Goal: Transaction & Acquisition: Purchase product/service

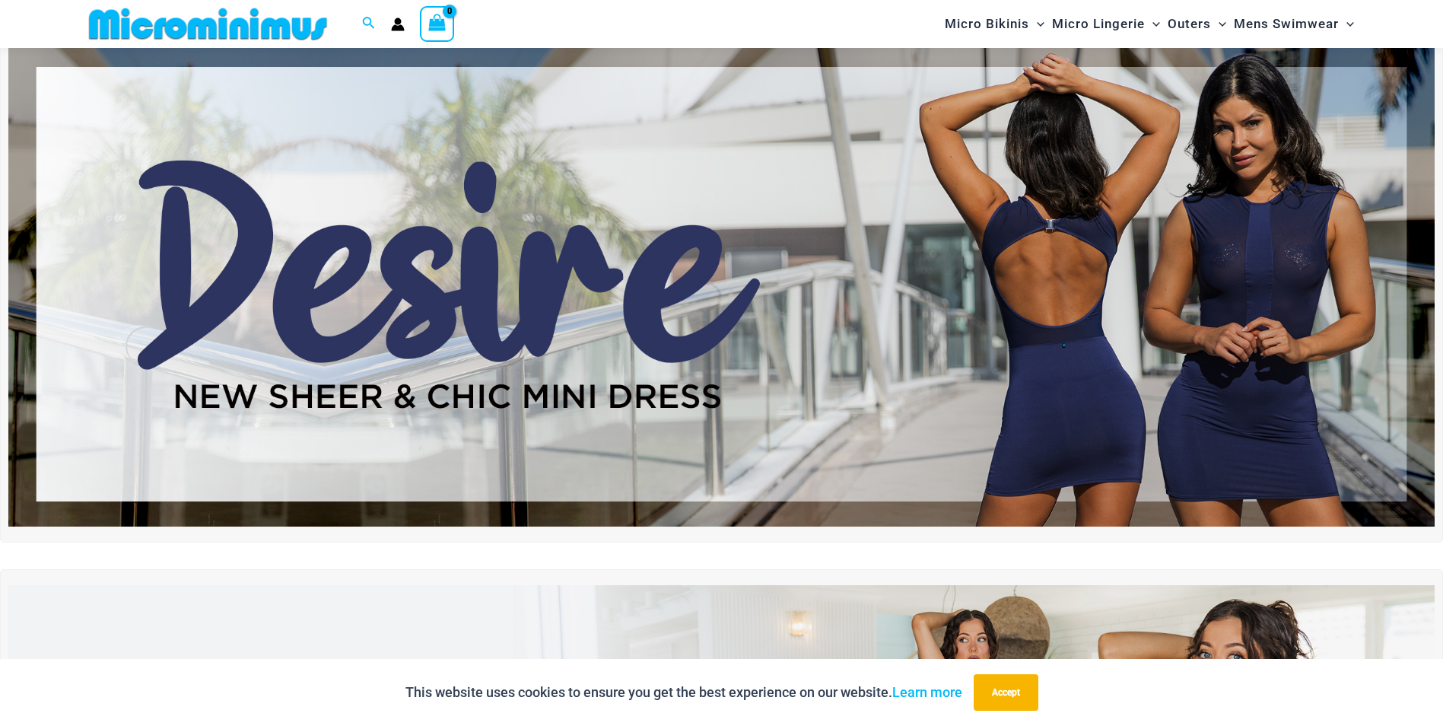
scroll to position [65, 0]
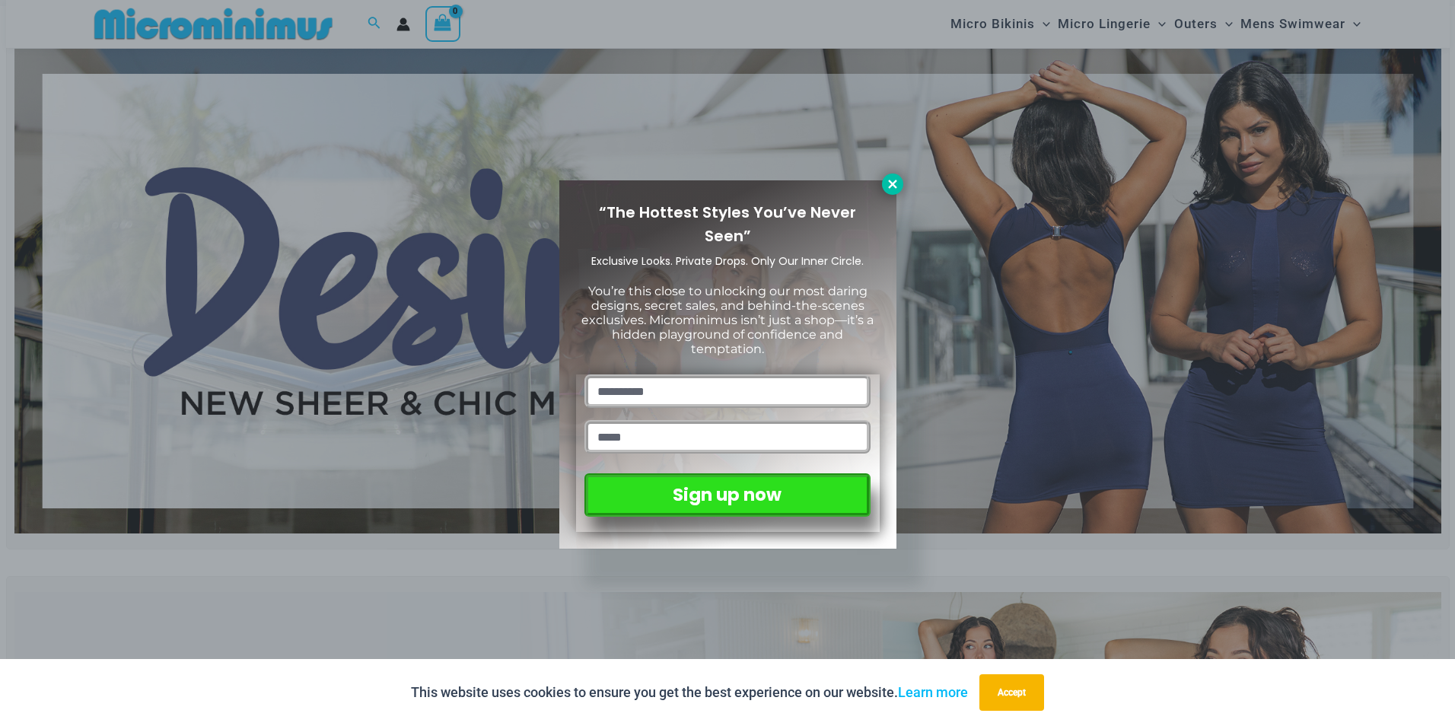
click at [891, 183] on icon at bounding box center [892, 184] width 8 height 8
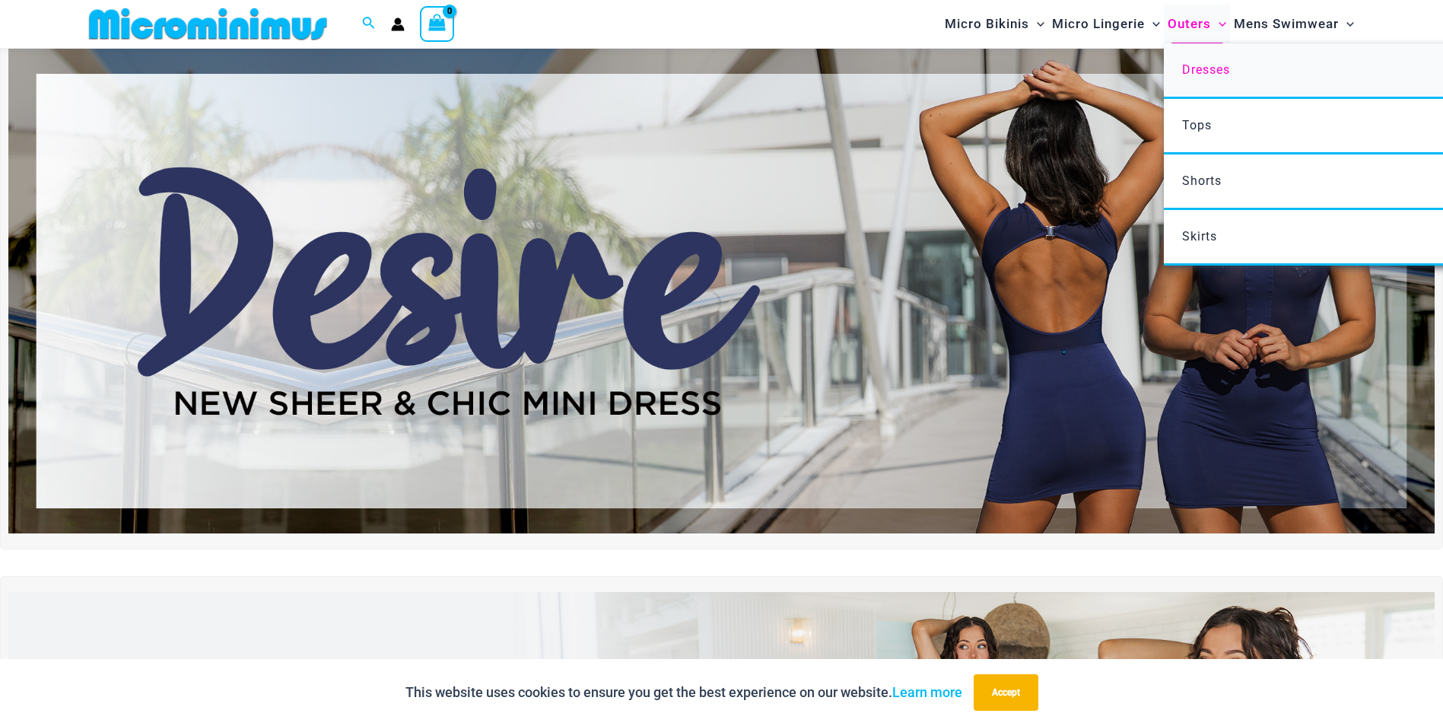
click at [1196, 68] on span "Dresses" at bounding box center [1206, 69] width 48 height 14
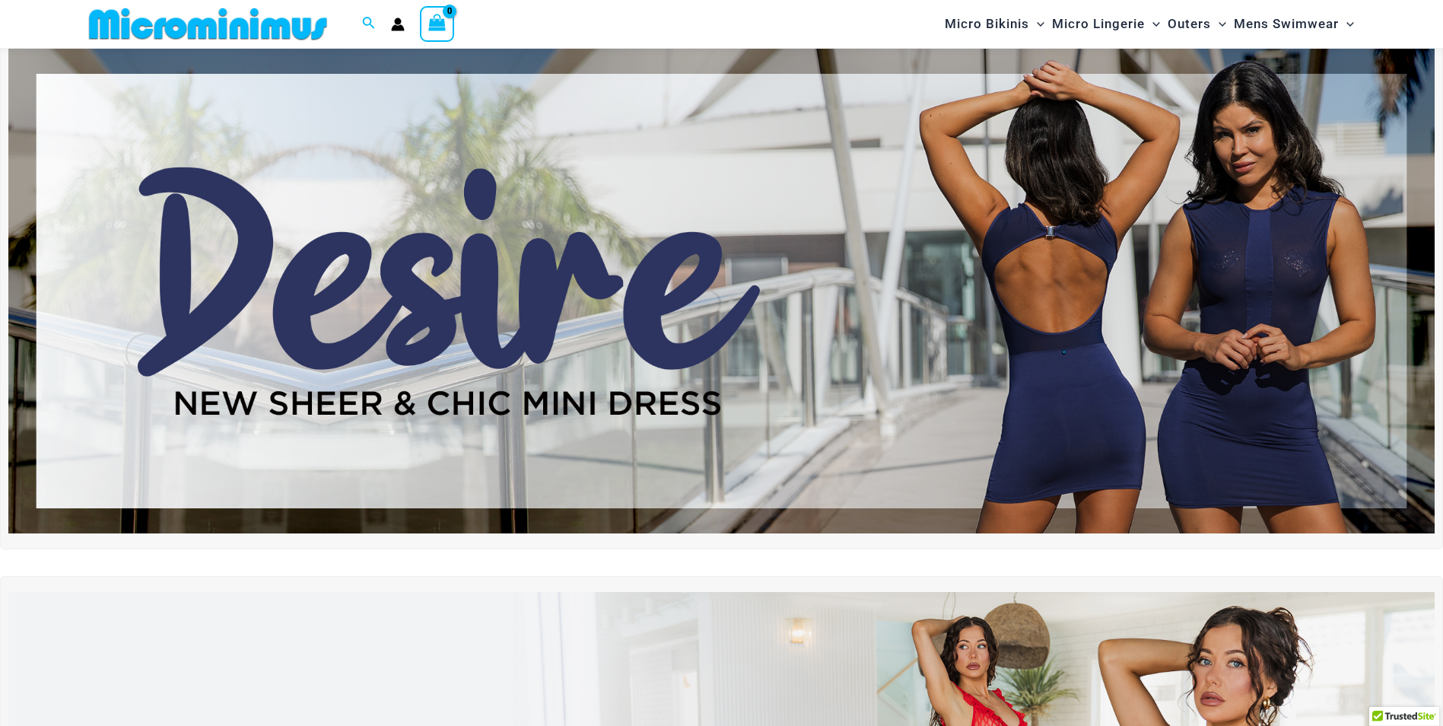
scroll to position [65, 0]
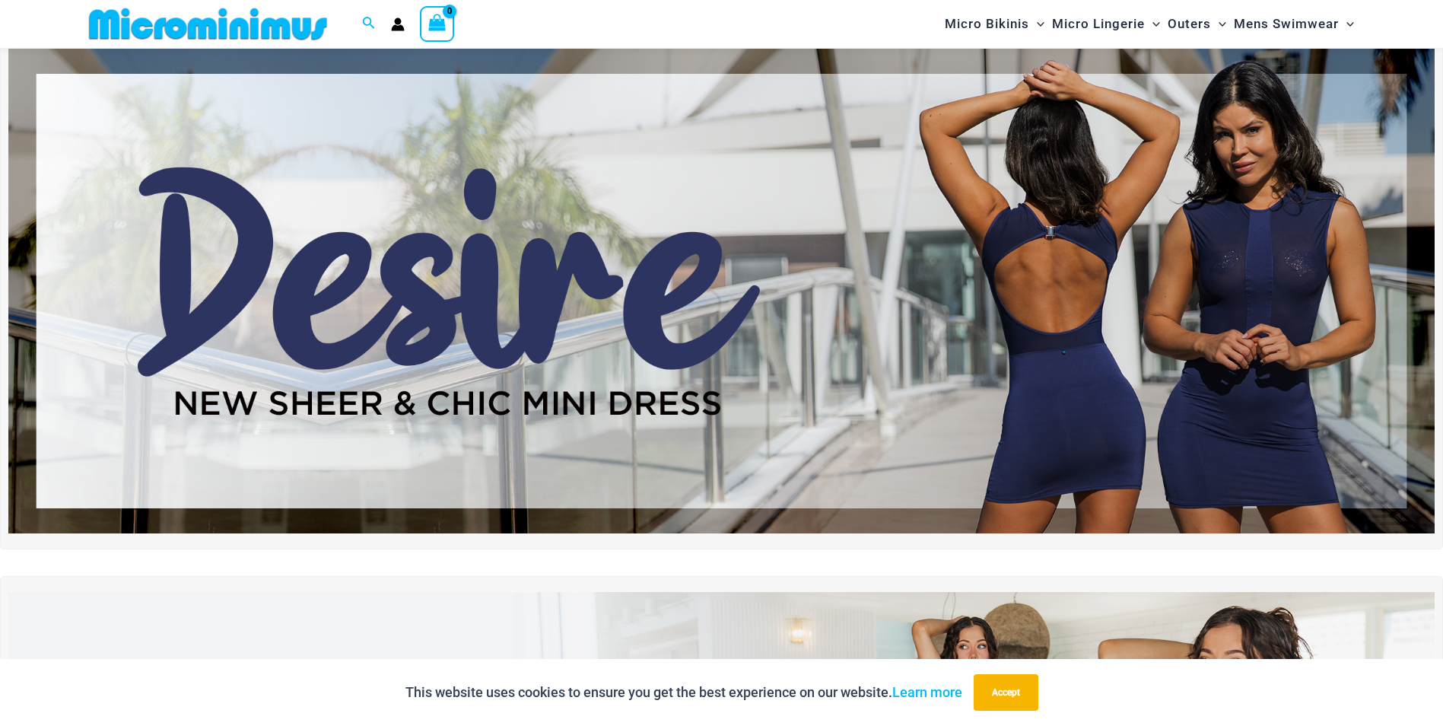
click at [654, 280] on img at bounding box center [721, 291] width 1427 height 485
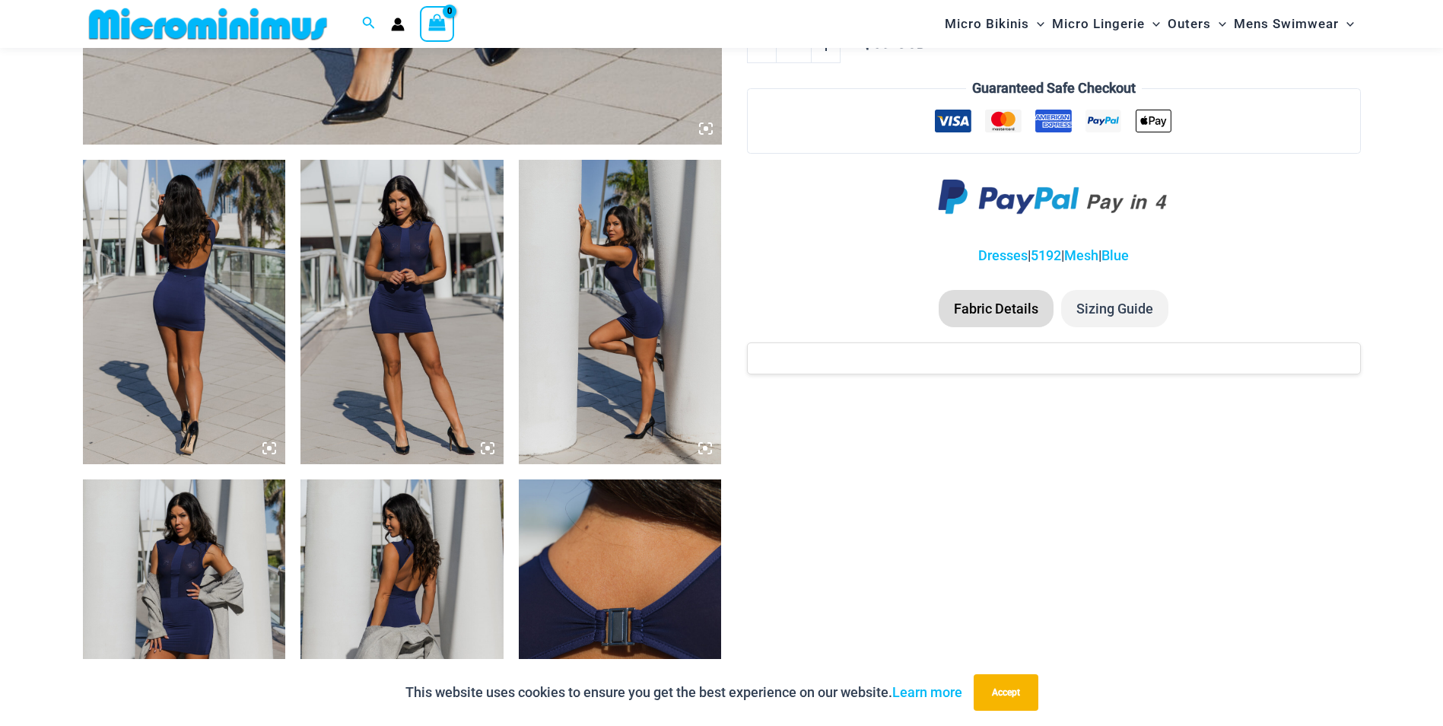
scroll to position [975, 0]
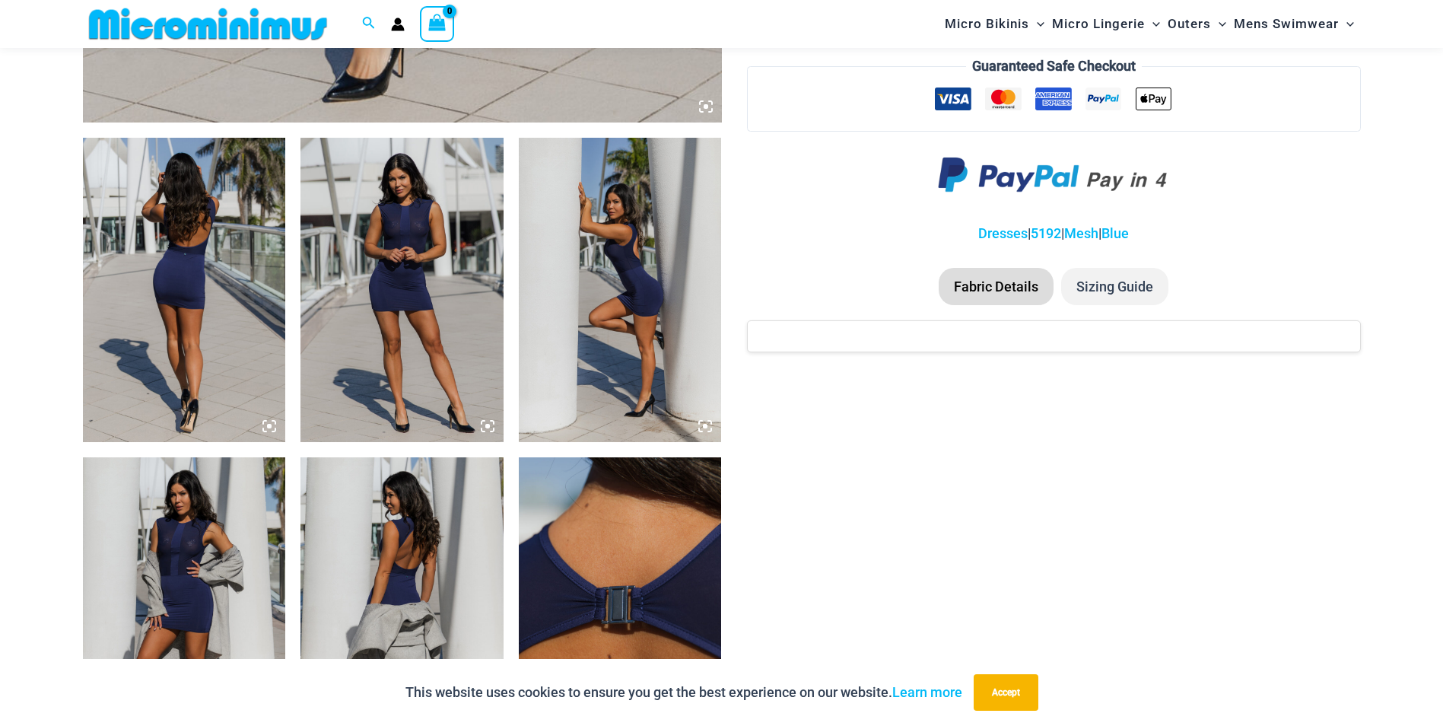
click at [269, 422] on icon at bounding box center [270, 426] width 14 height 14
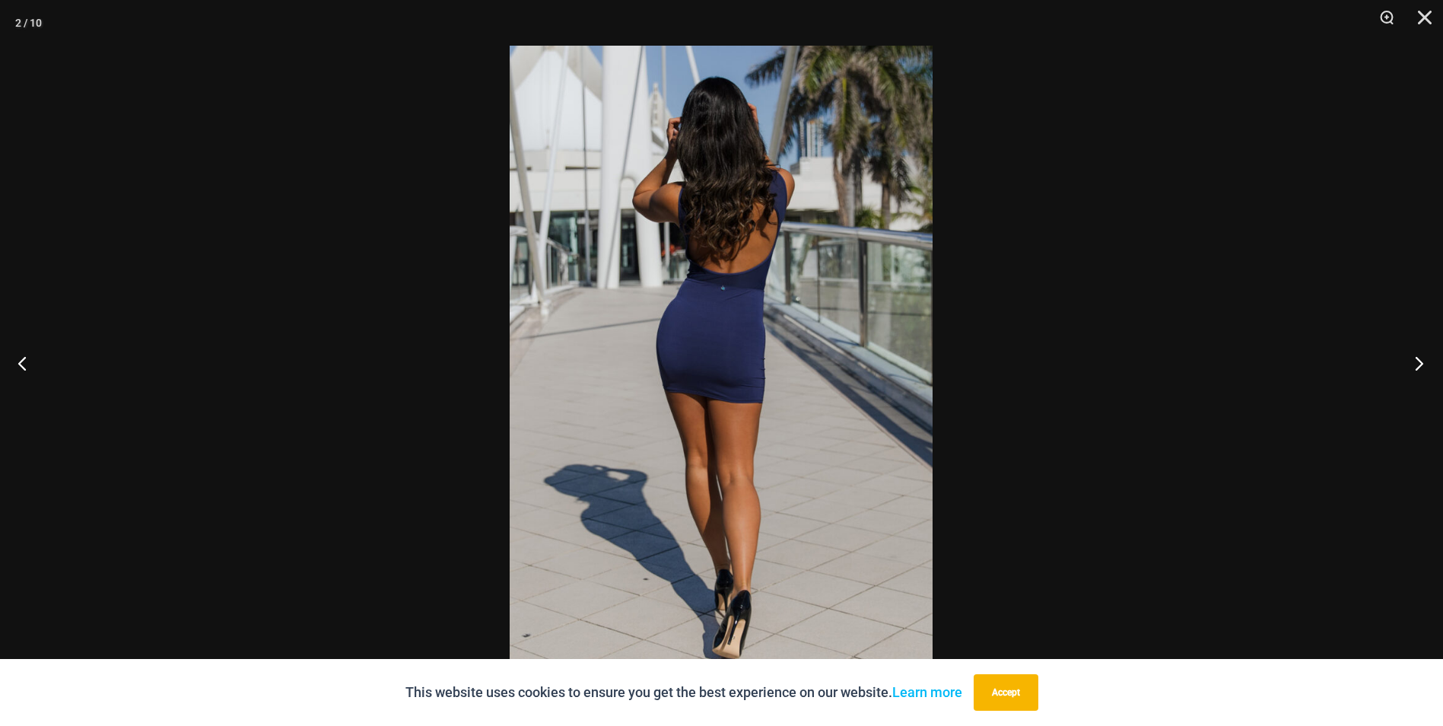
click at [1418, 367] on button "Next" at bounding box center [1414, 363] width 57 height 76
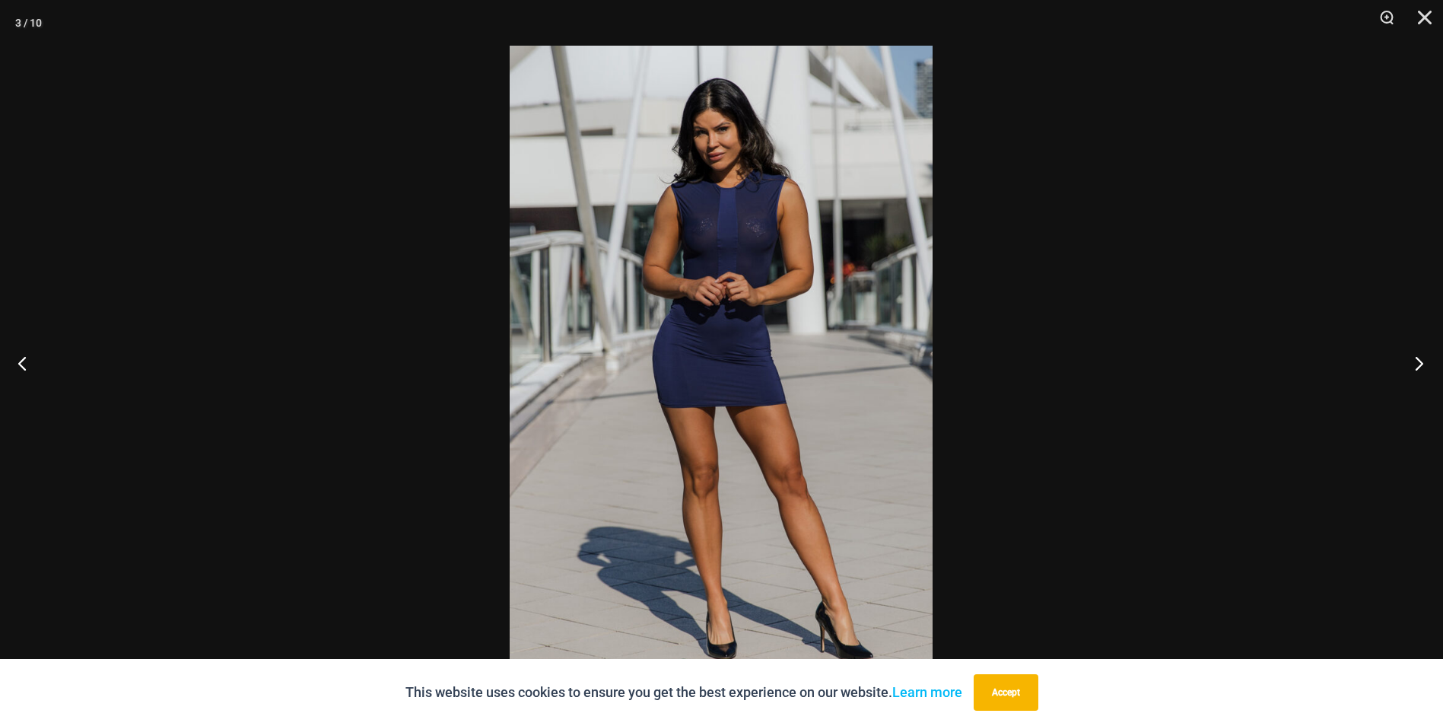
click at [1418, 367] on button "Next" at bounding box center [1414, 363] width 57 height 76
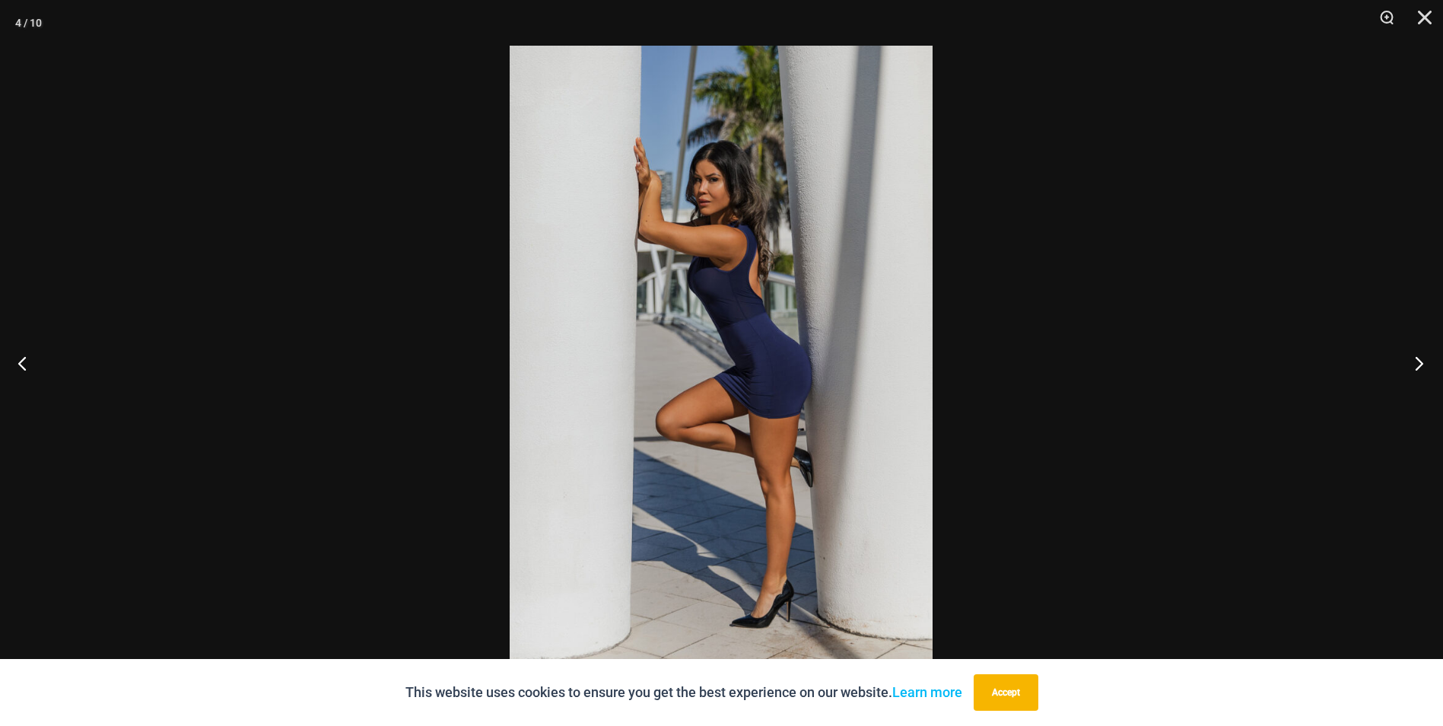
click at [1418, 367] on button "Next" at bounding box center [1414, 363] width 57 height 76
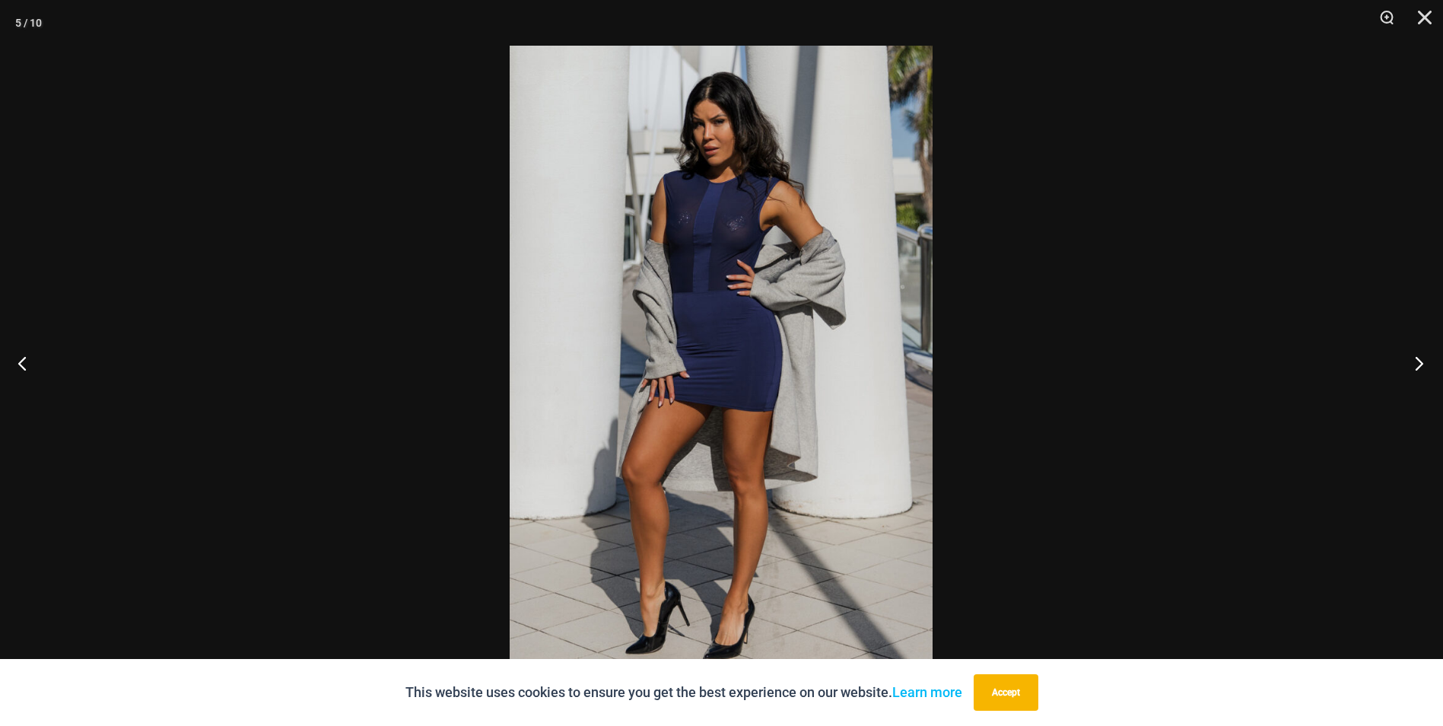
click at [1418, 367] on button "Next" at bounding box center [1414, 363] width 57 height 76
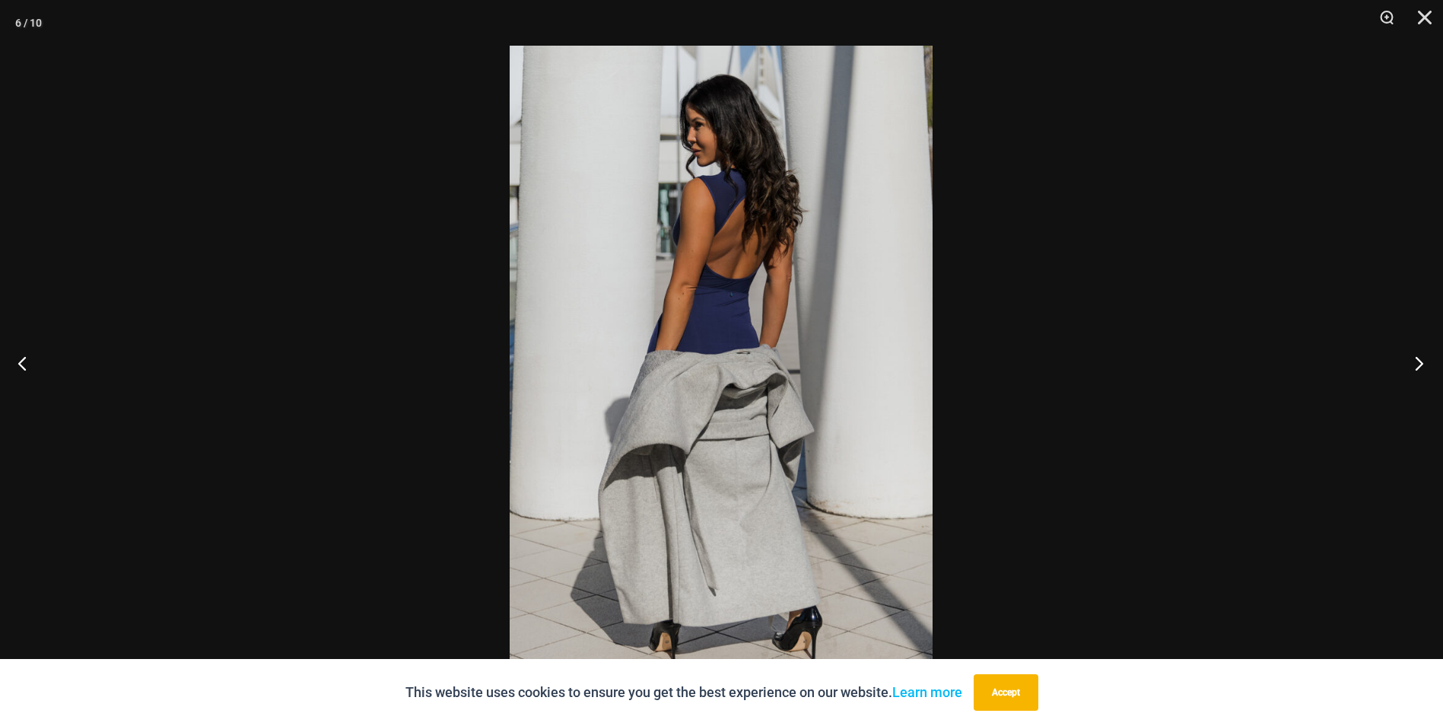
click at [1418, 367] on button "Next" at bounding box center [1414, 363] width 57 height 76
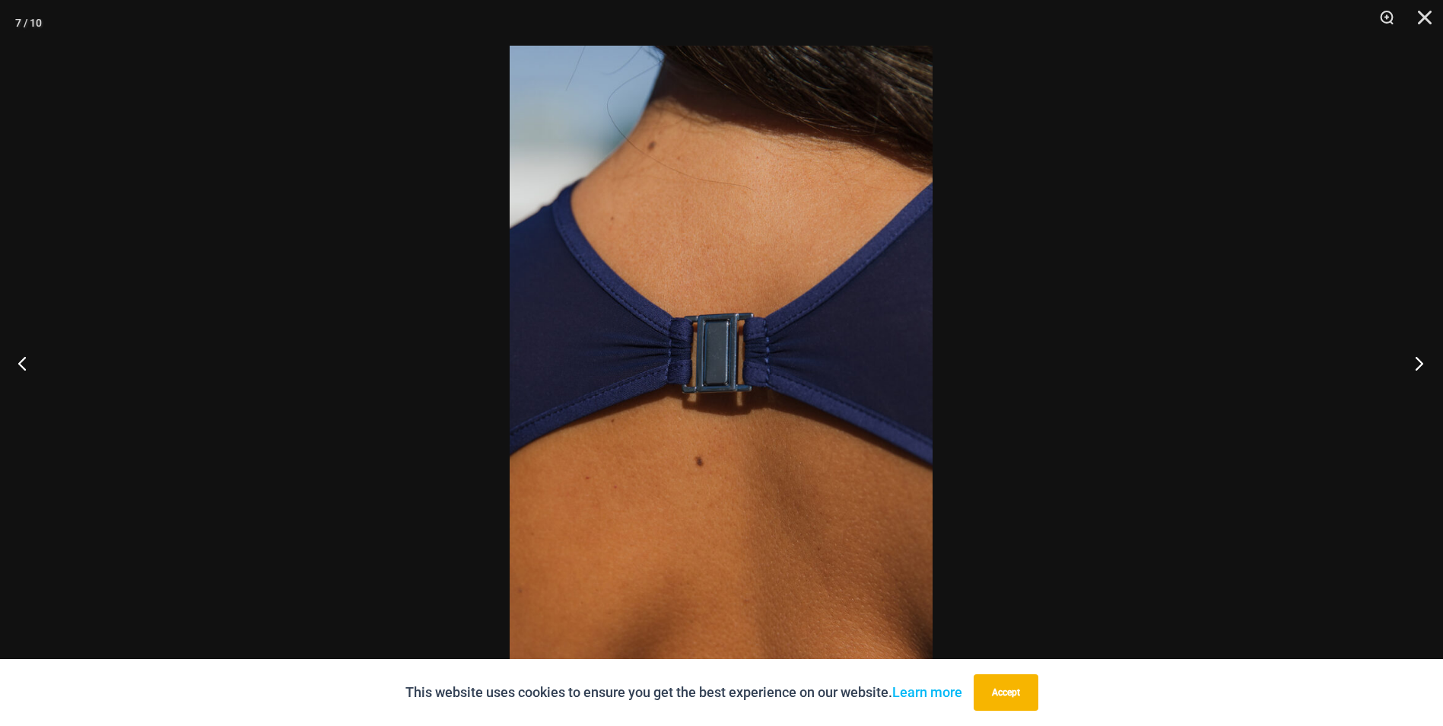
click at [1418, 367] on button "Next" at bounding box center [1414, 363] width 57 height 76
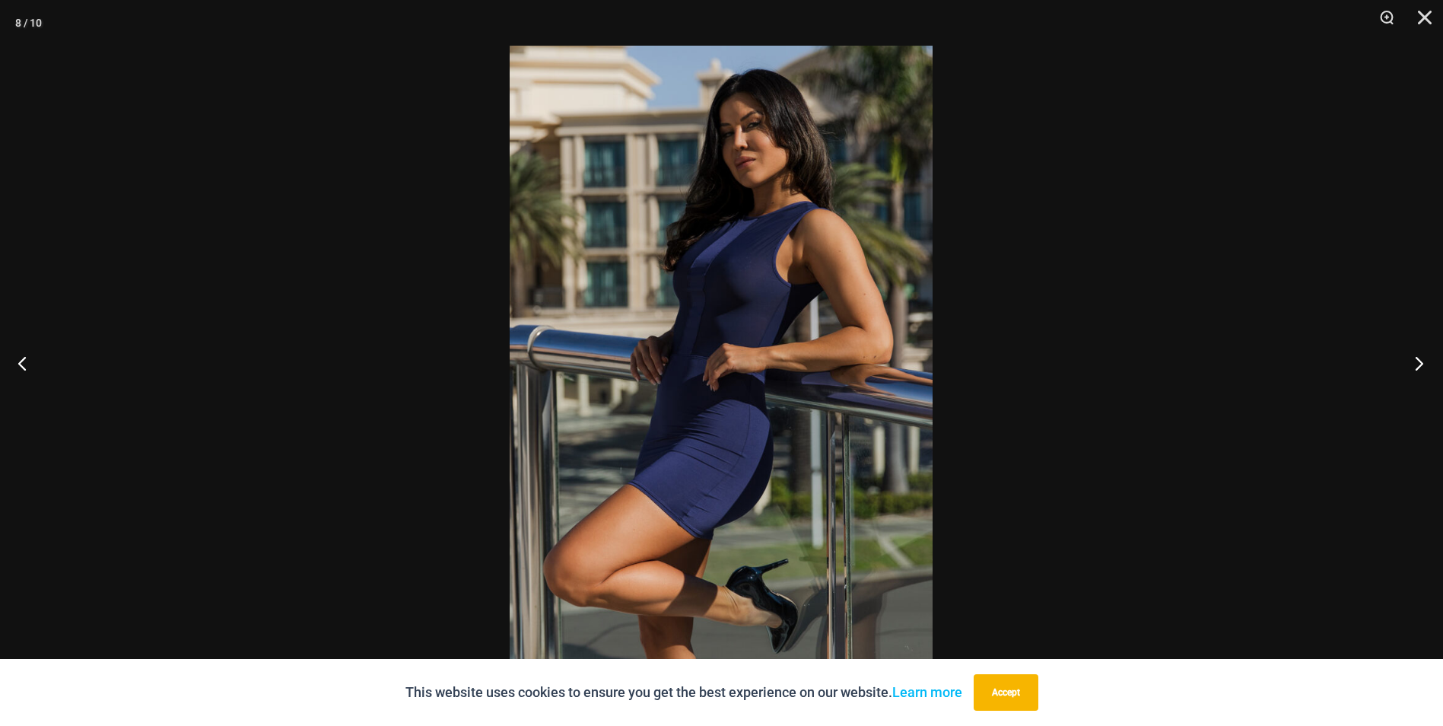
click at [1418, 367] on button "Next" at bounding box center [1414, 363] width 57 height 76
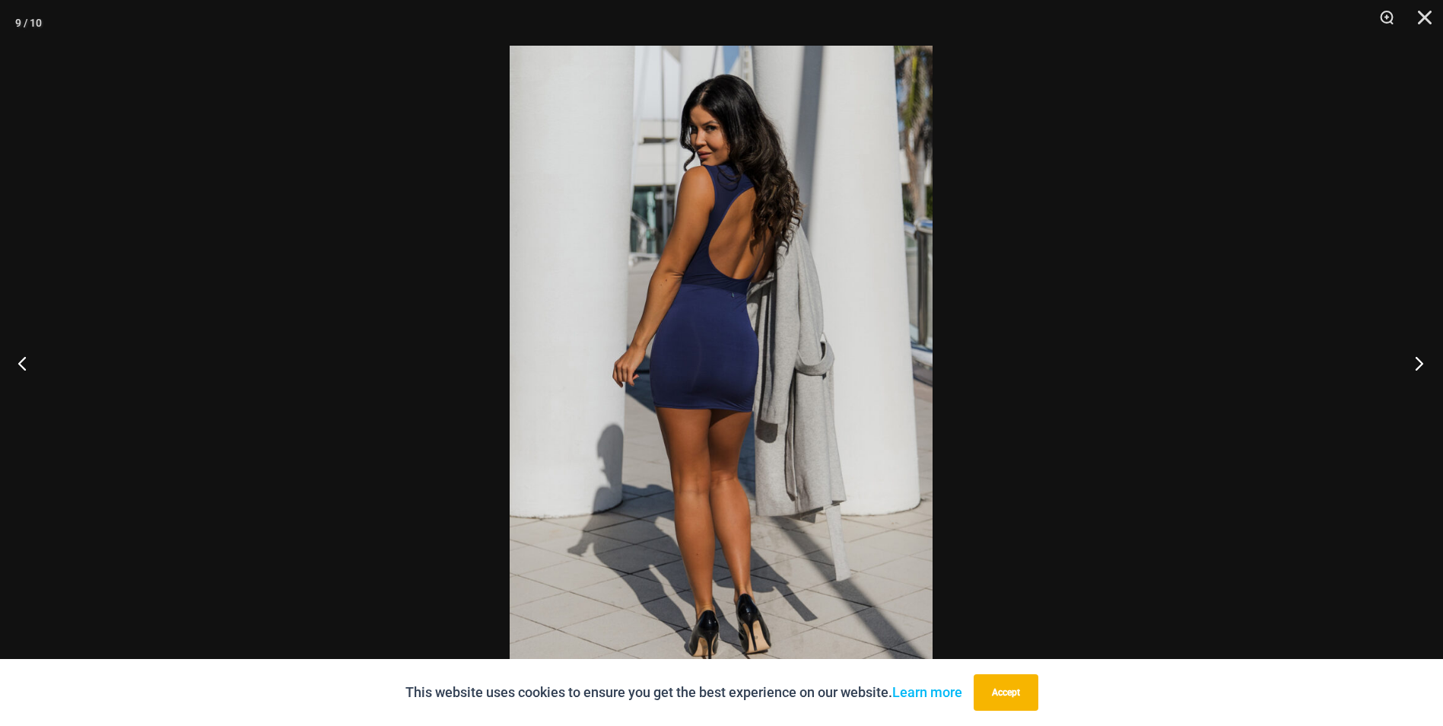
click at [1418, 367] on button "Next" at bounding box center [1414, 363] width 57 height 76
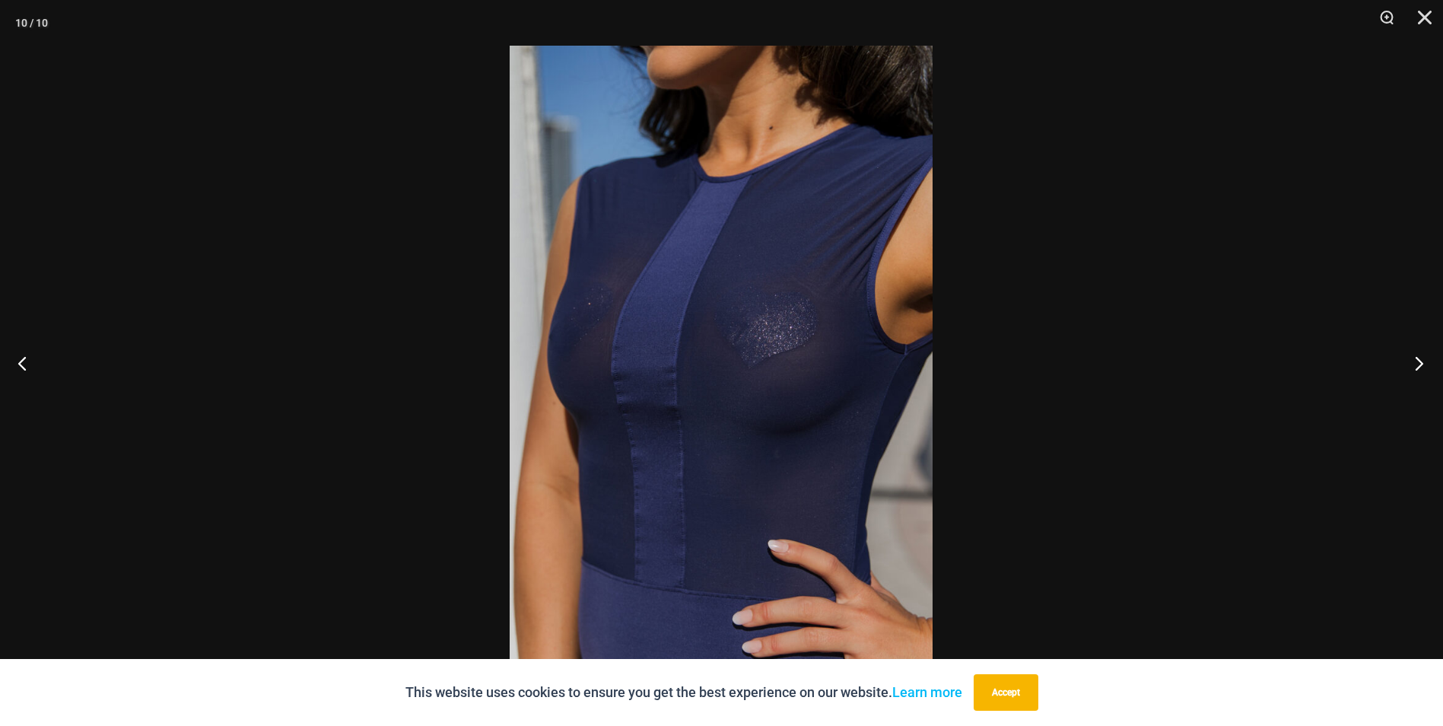
click at [1418, 367] on button "Next" at bounding box center [1414, 363] width 57 height 76
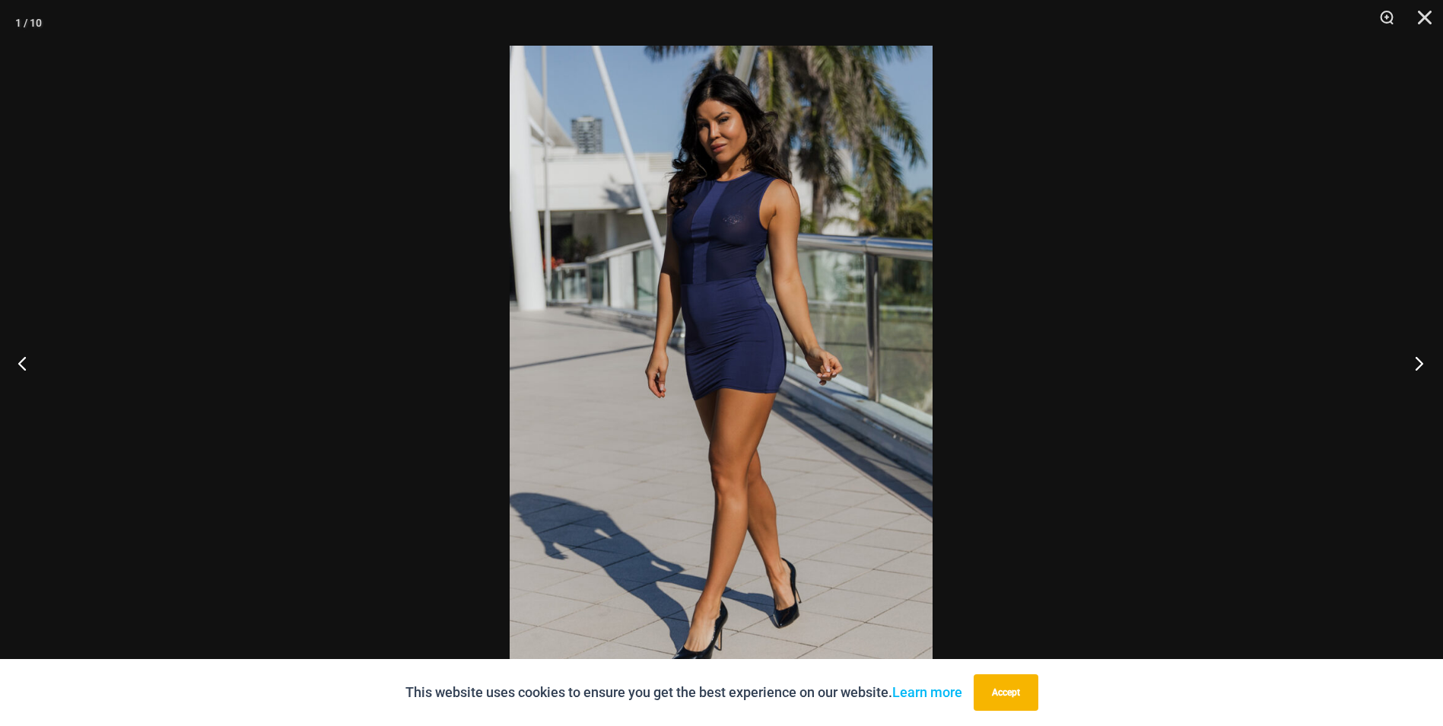
click at [1418, 367] on button "Next" at bounding box center [1414, 363] width 57 height 76
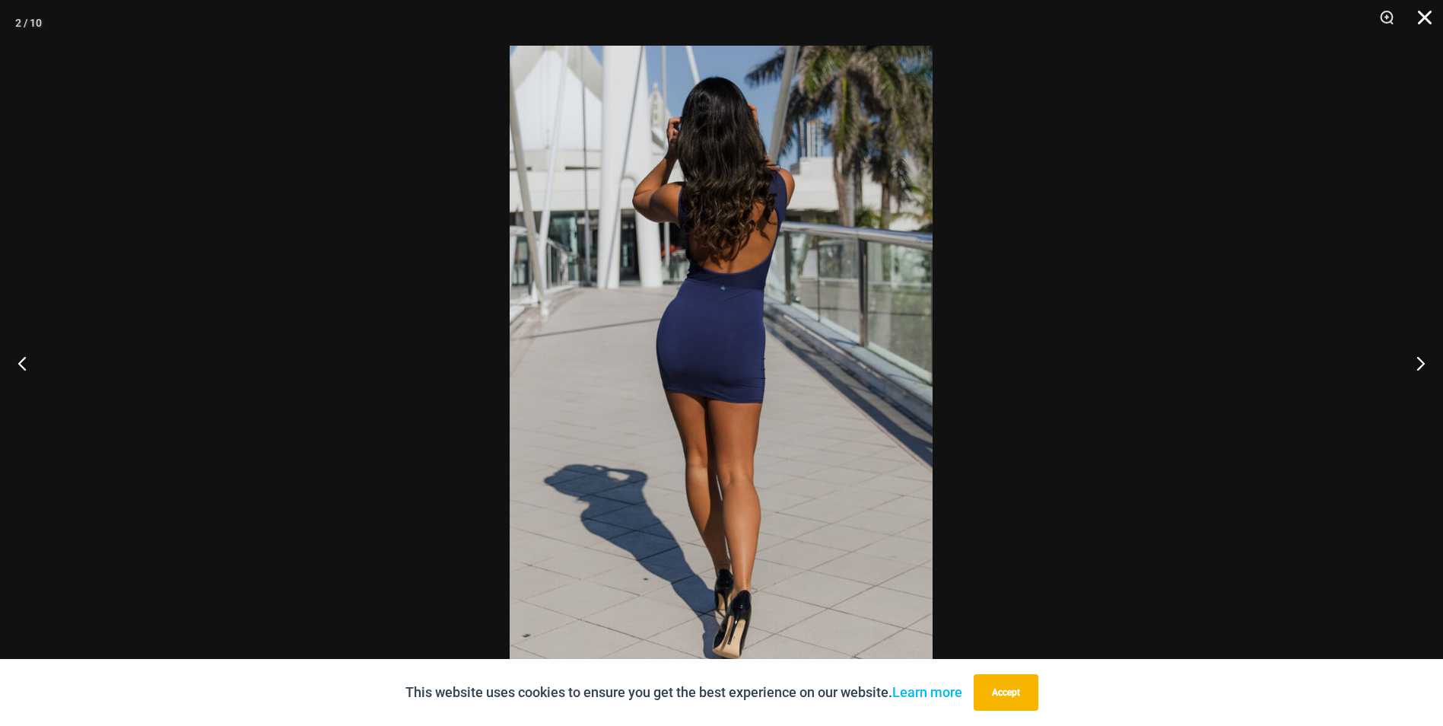
click at [1424, 19] on button "Close" at bounding box center [1420, 23] width 38 height 46
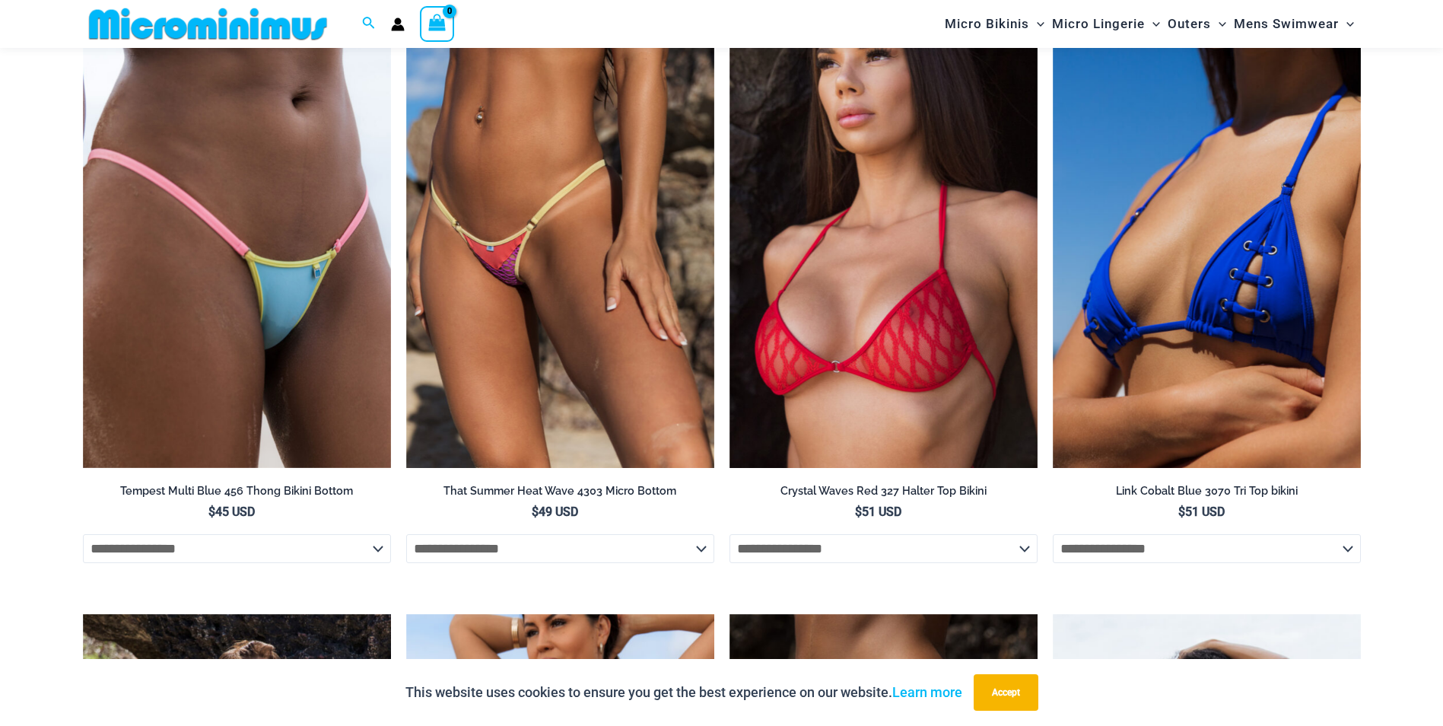
scroll to position [2116, 0]
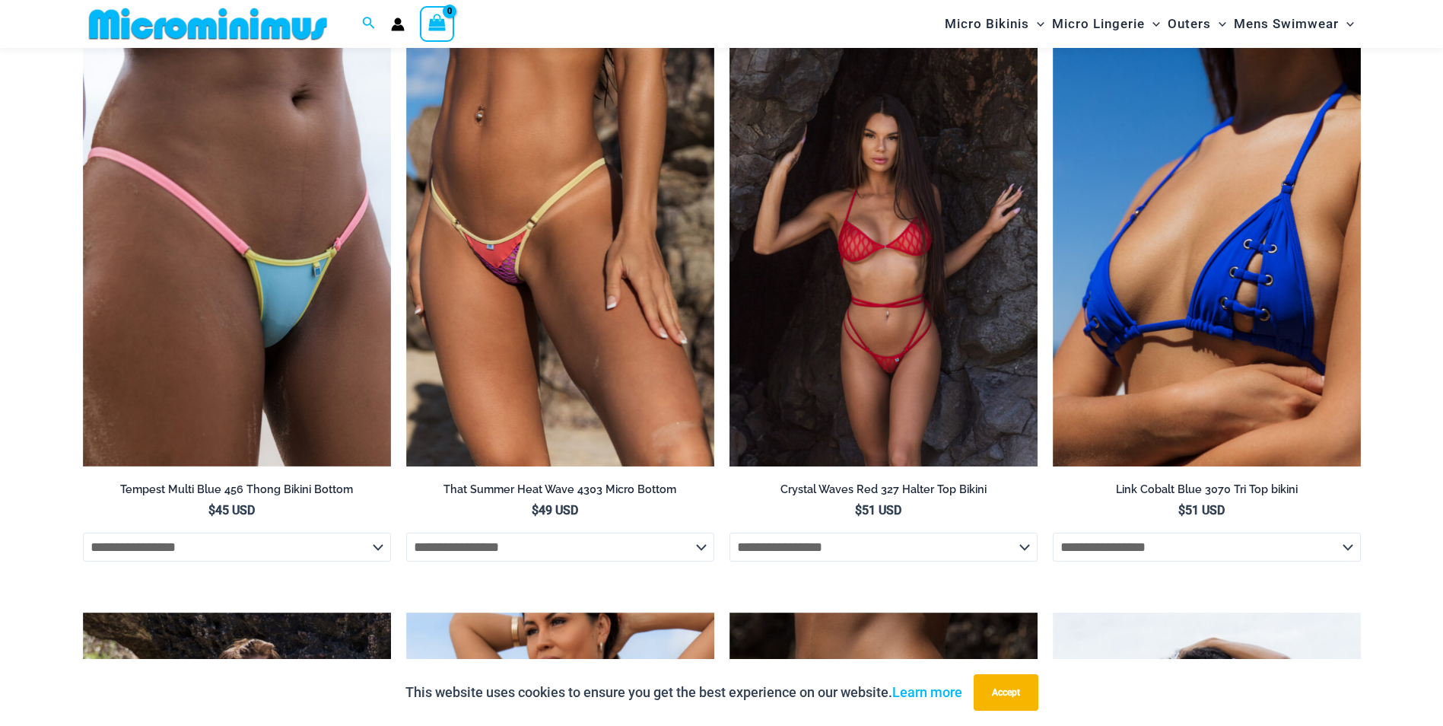
click at [891, 243] on img at bounding box center [884, 235] width 308 height 463
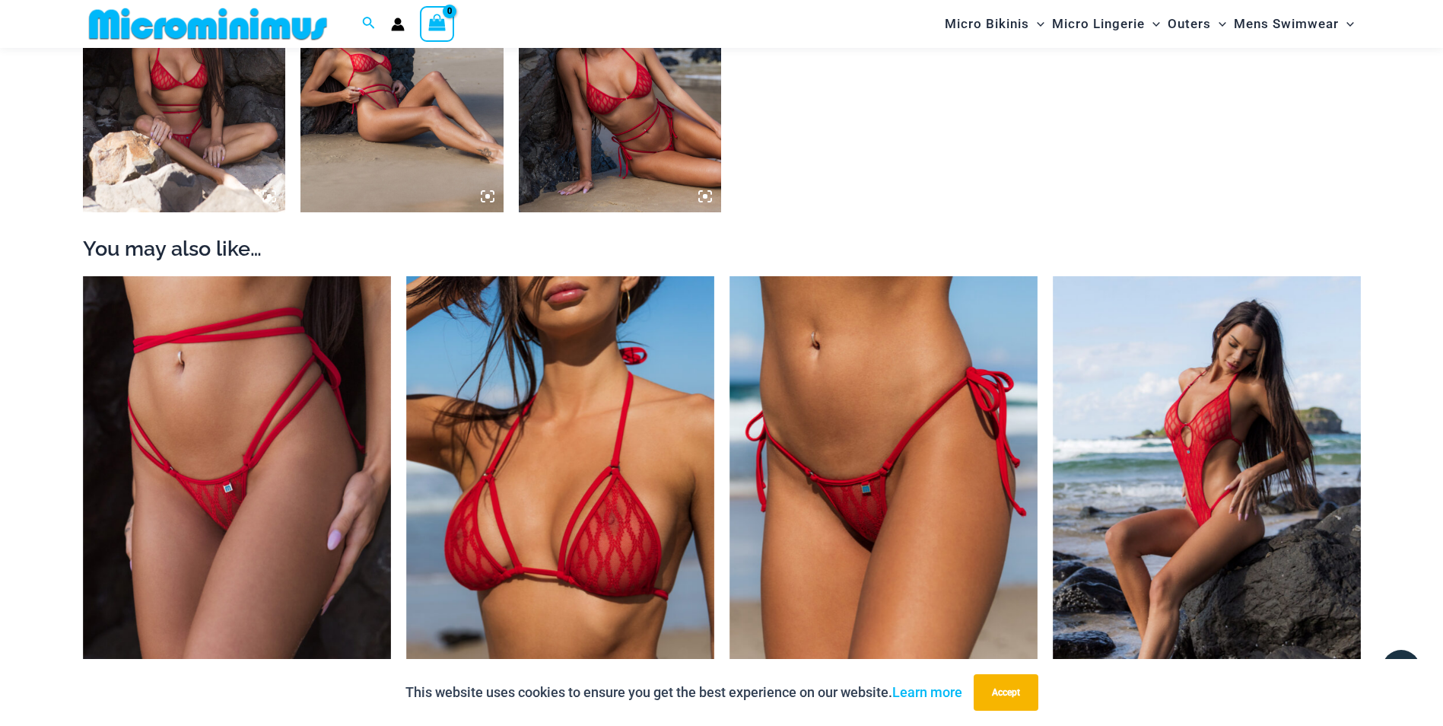
scroll to position [1284, 0]
